Goal: Information Seeking & Learning: Understand process/instructions

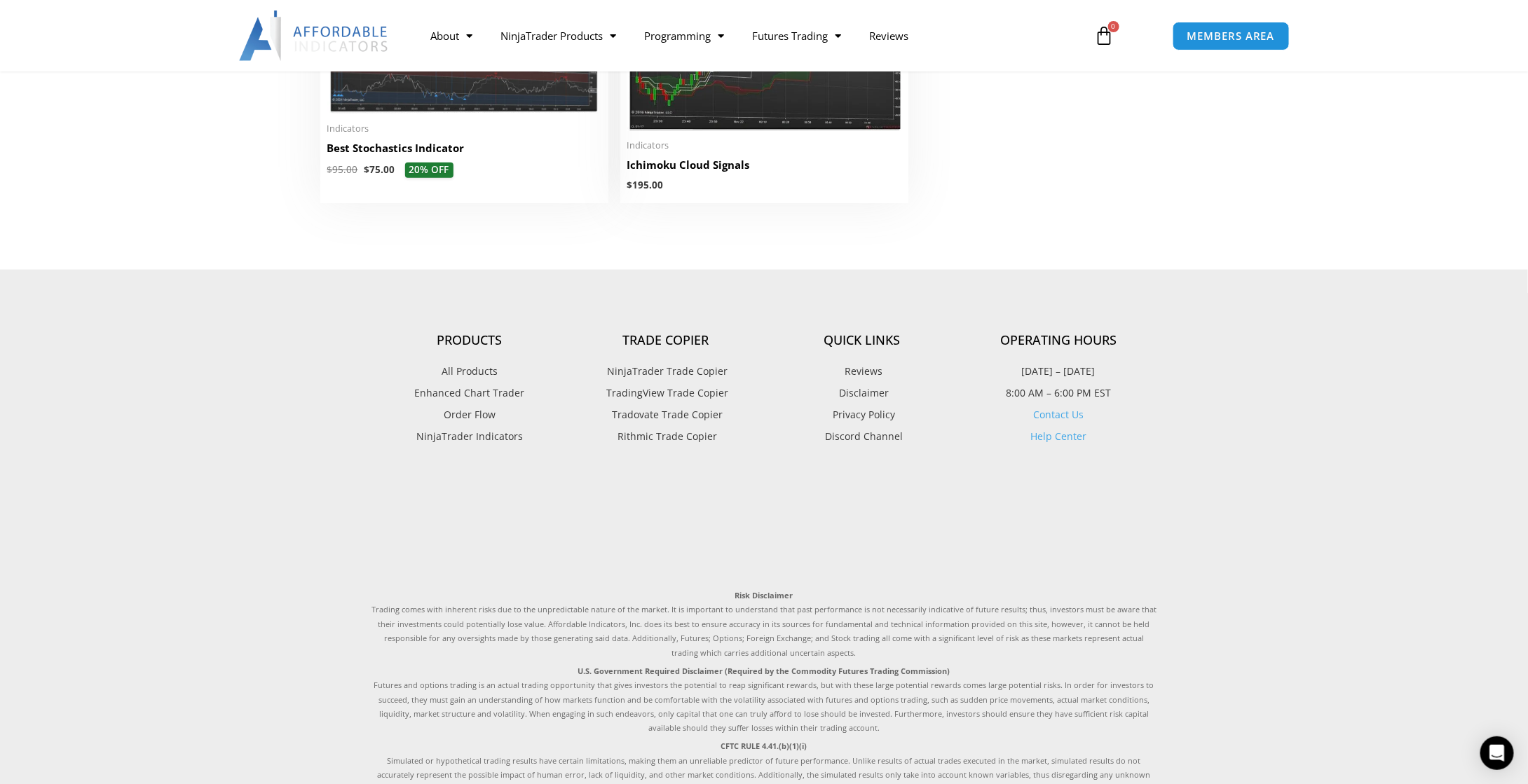
scroll to position [3338, 0]
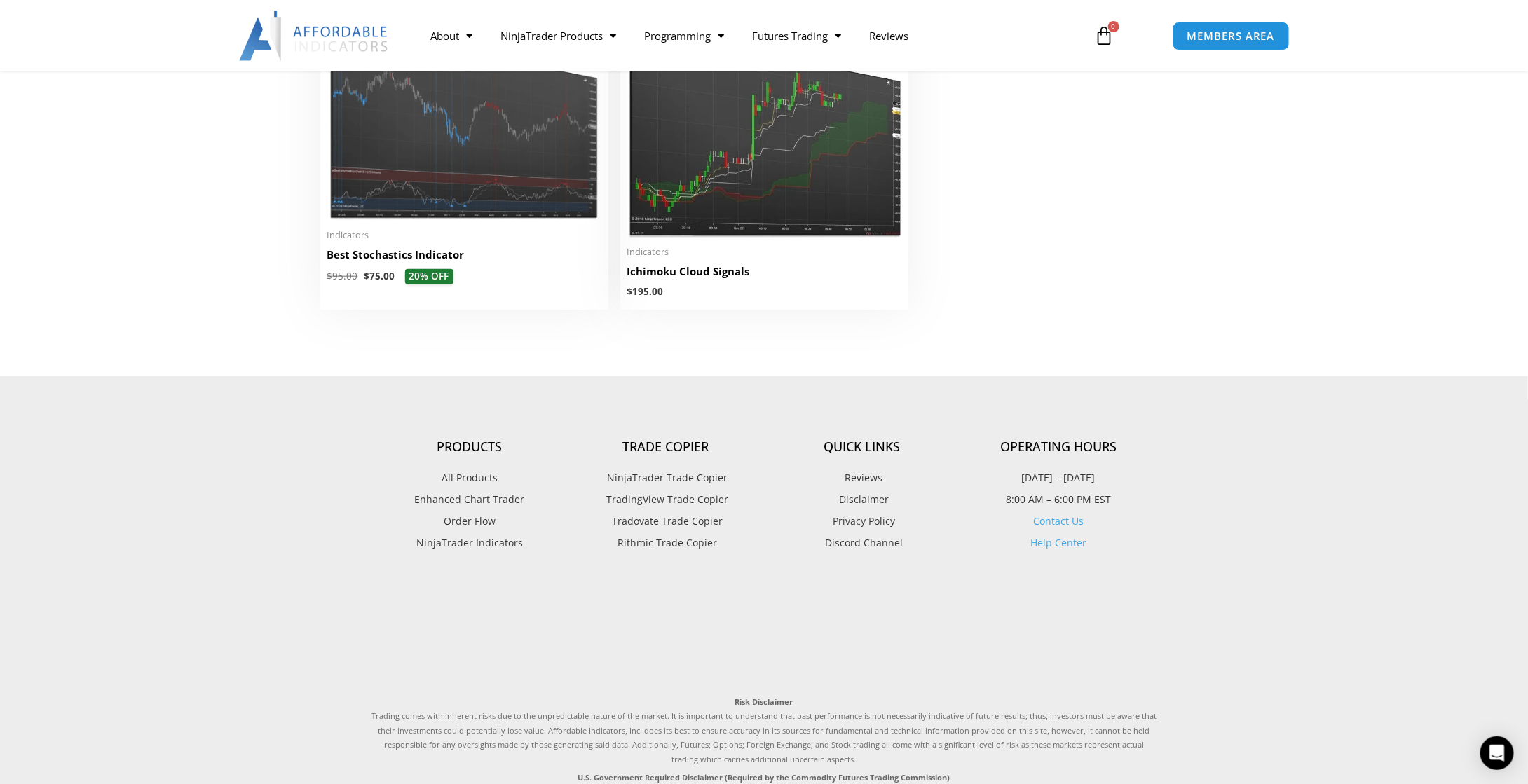
click at [1058, 527] on link "Contact Us" at bounding box center [1058, 520] width 50 height 14
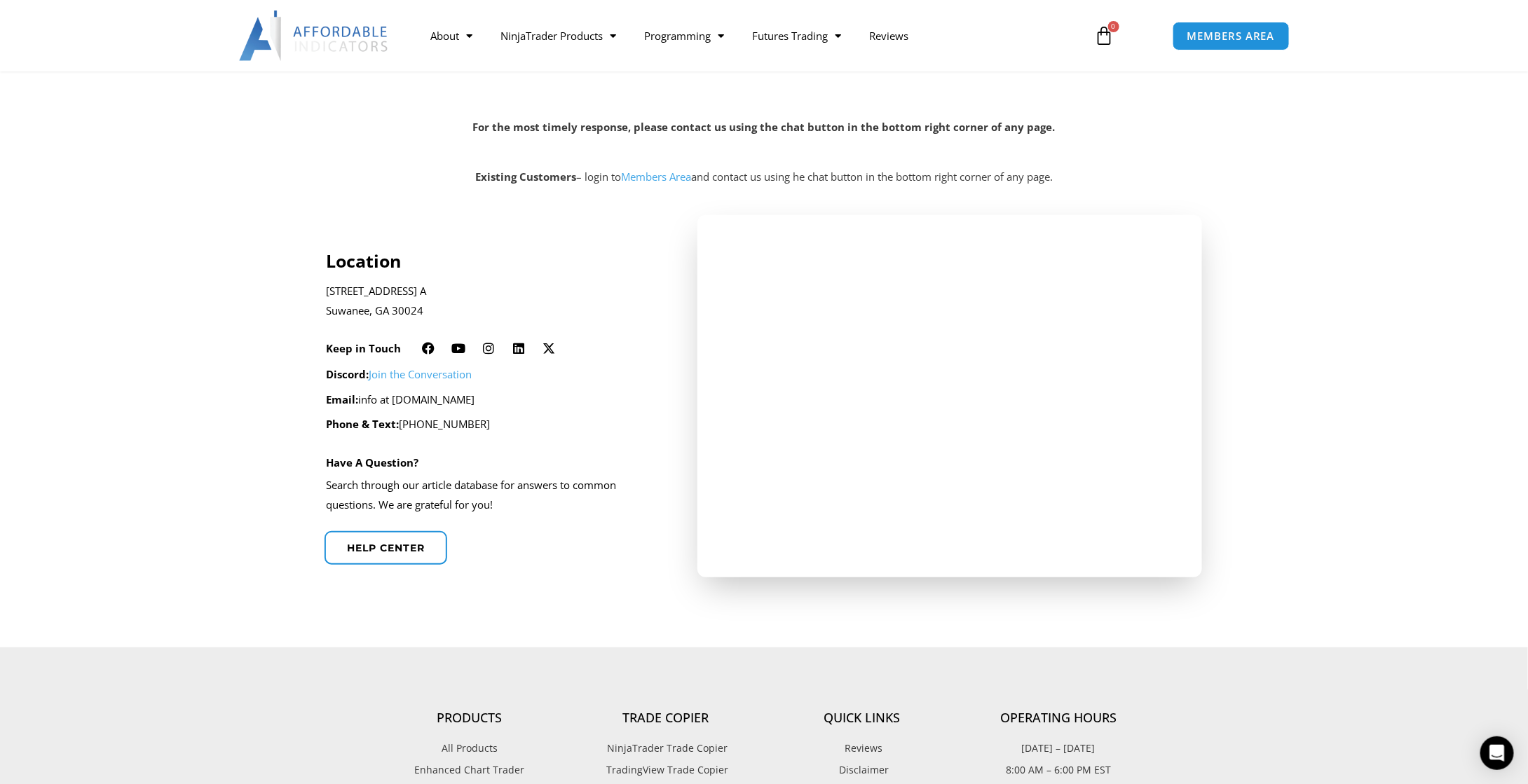
scroll to position [210, 0]
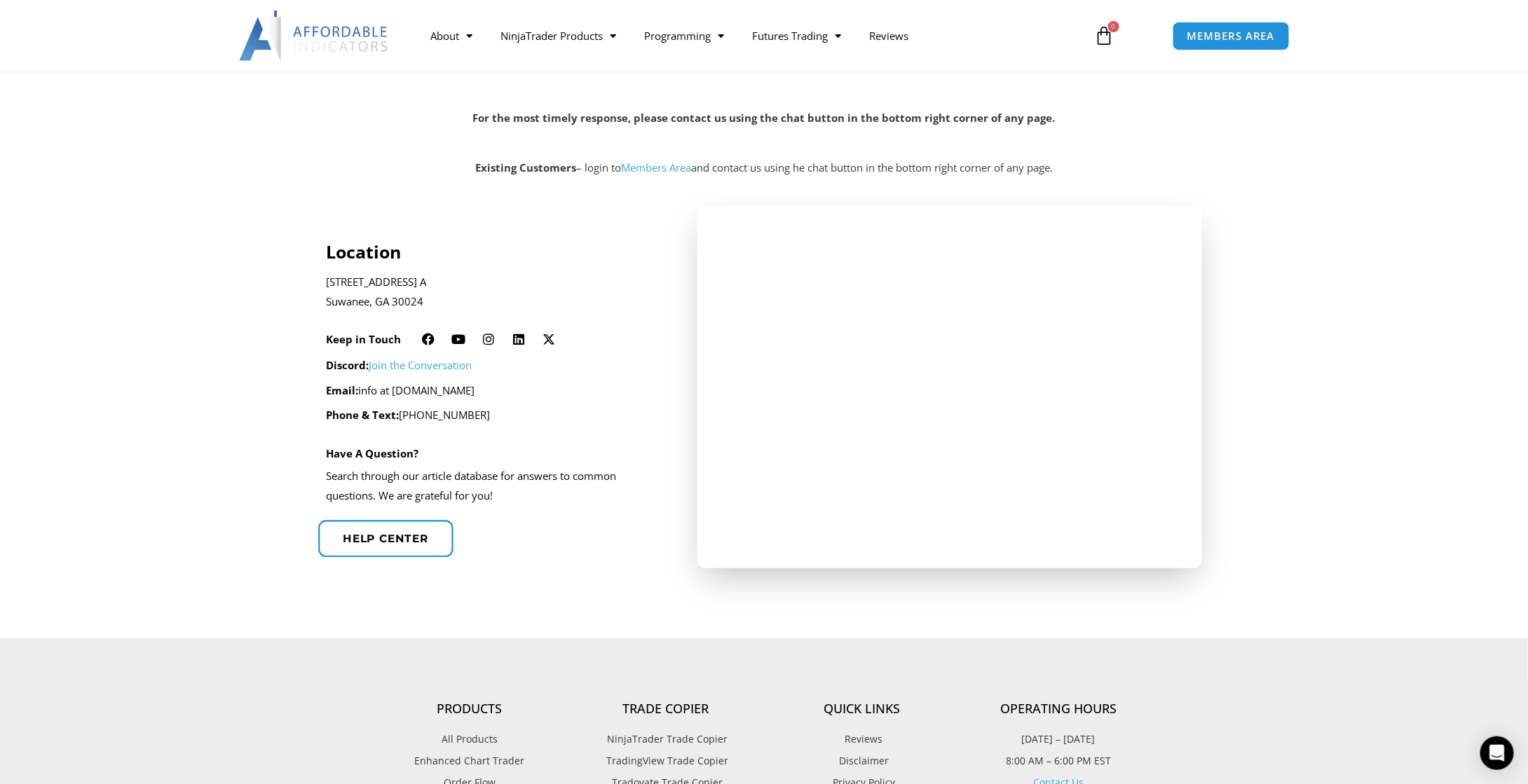
click at [424, 545] on link "Help center" at bounding box center [385, 538] width 135 height 37
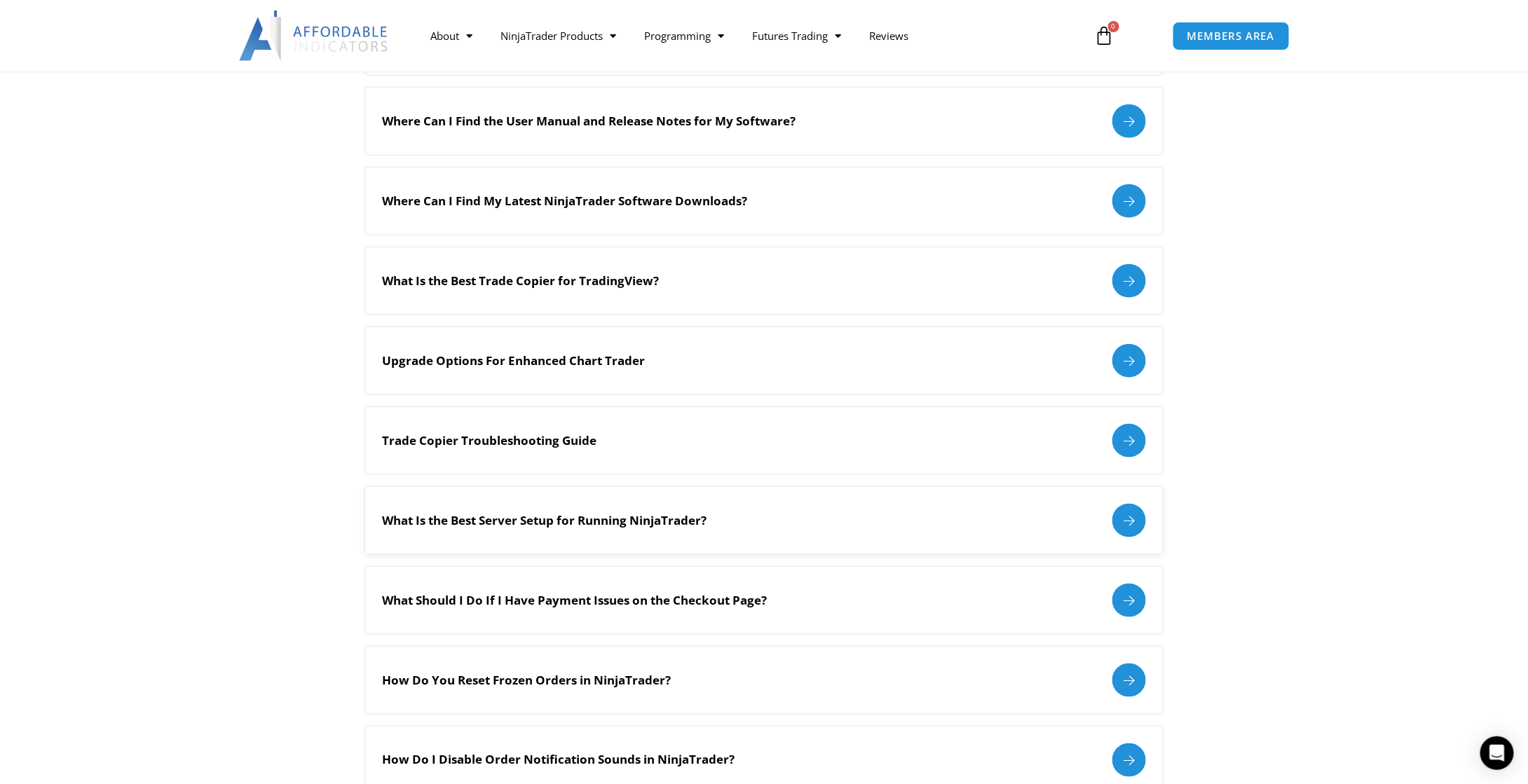
scroll to position [630, 0]
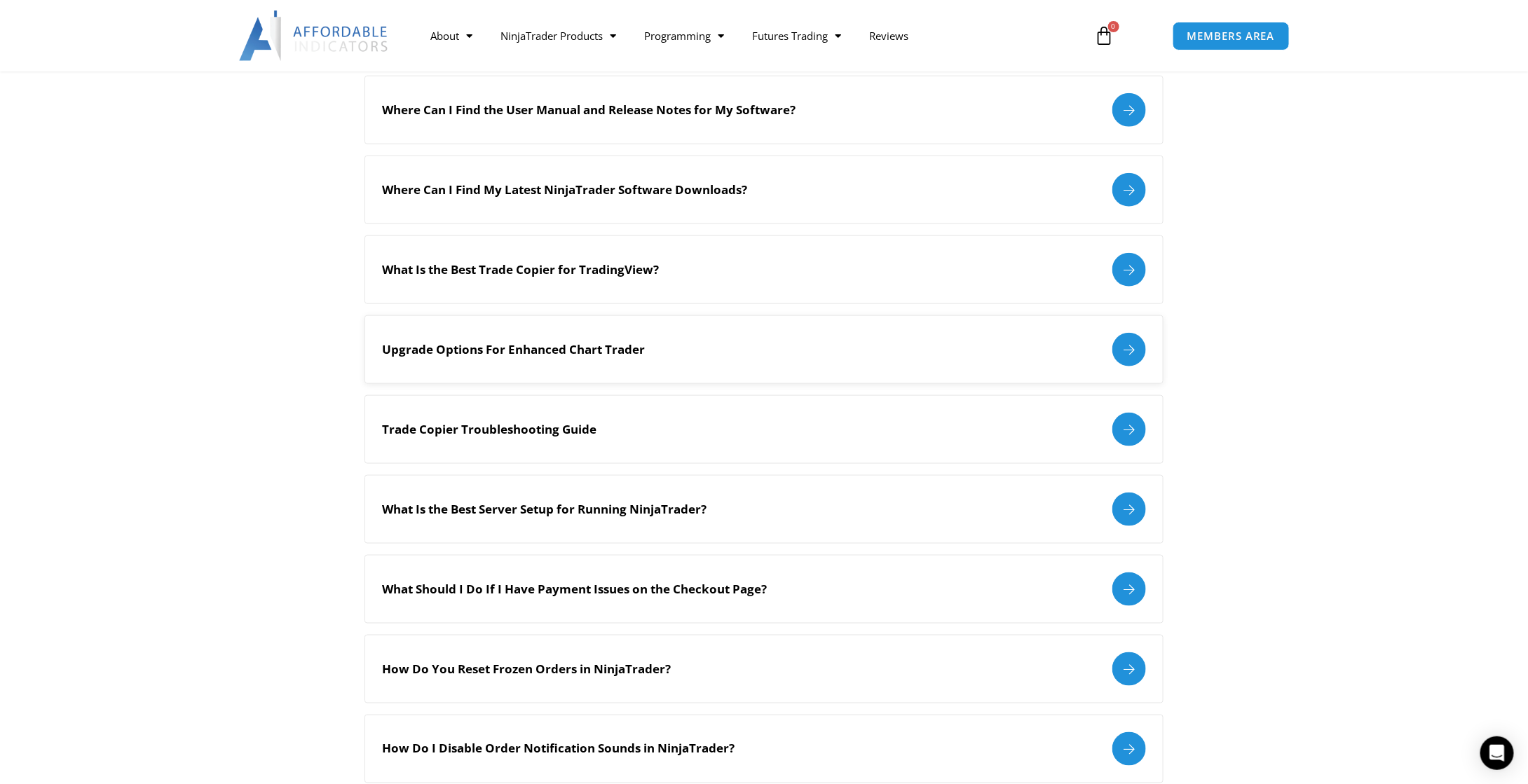
click at [1122, 346] on div at bounding box center [1129, 349] width 34 height 34
click at [1065, 351] on div "Upgrade Options For Enhanced Chart Trader" at bounding box center [764, 349] width 764 height 34
click at [1131, 349] on div at bounding box center [1129, 349] width 34 height 34
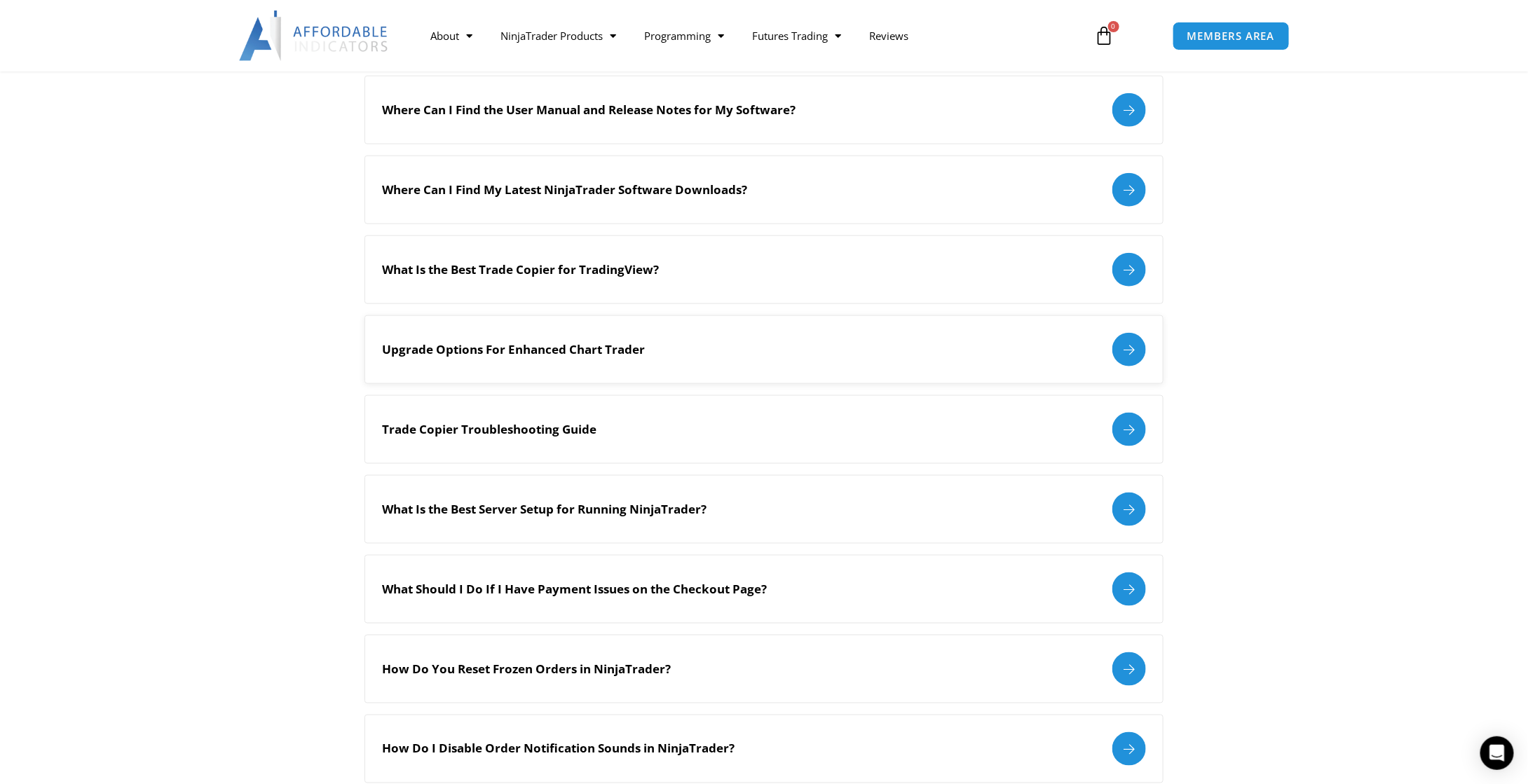
click at [1131, 349] on div at bounding box center [1129, 349] width 34 height 34
